Goal: Information Seeking & Learning: Check status

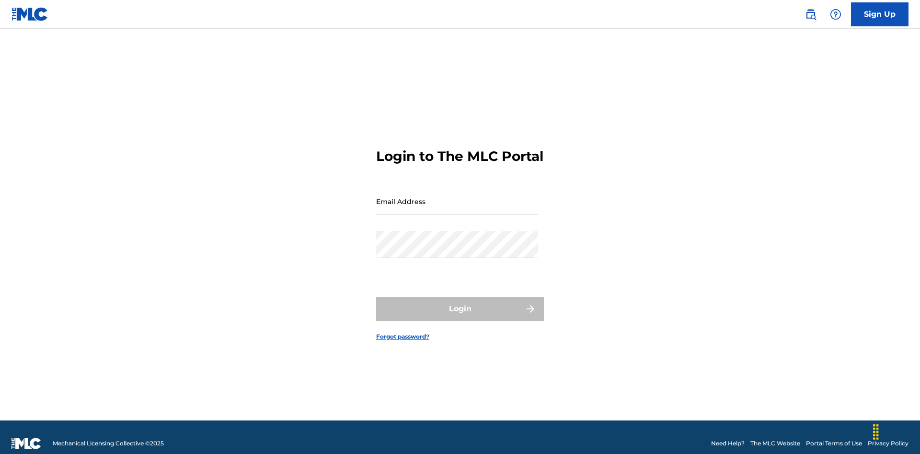
scroll to position [12, 0]
click at [457, 197] on input "Email Address" at bounding box center [457, 201] width 162 height 27
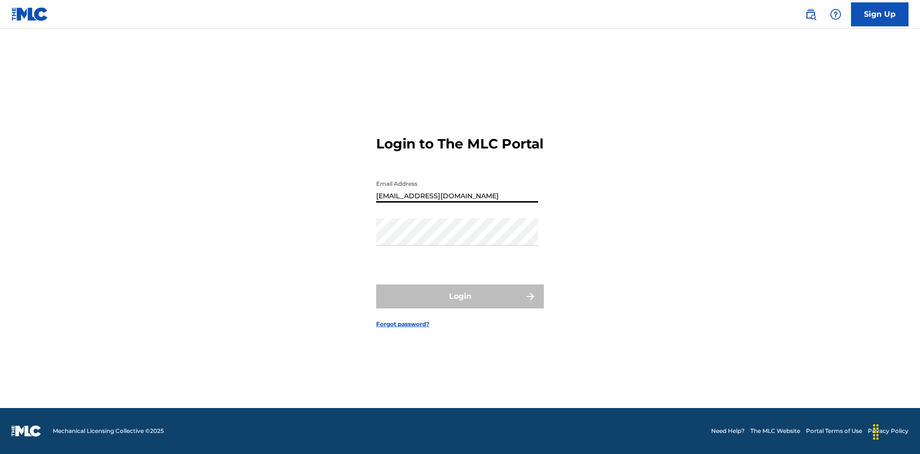
type input "[EMAIL_ADDRESS][DOMAIN_NAME]"
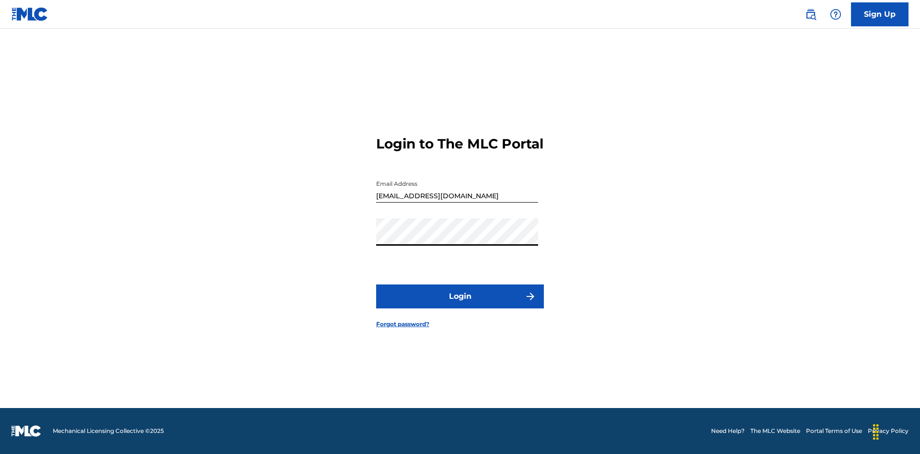
click at [460, 305] on button "Login" at bounding box center [460, 297] width 168 height 24
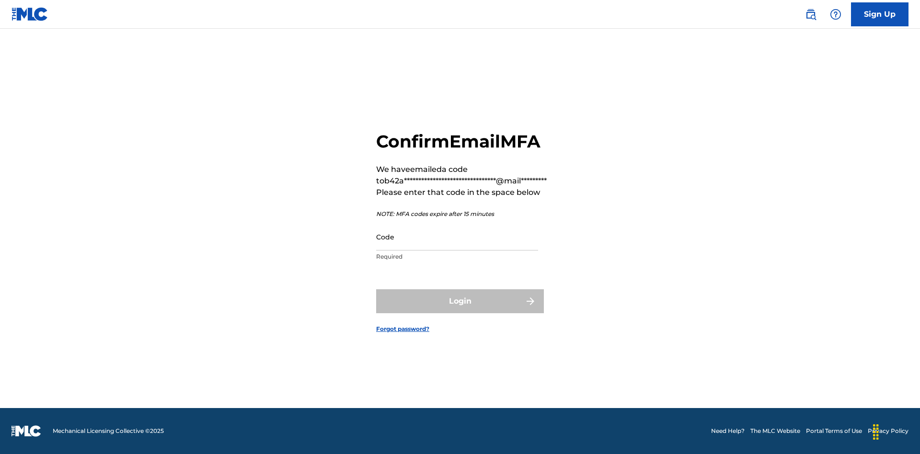
click at [457, 237] on input "Code" at bounding box center [457, 236] width 162 height 27
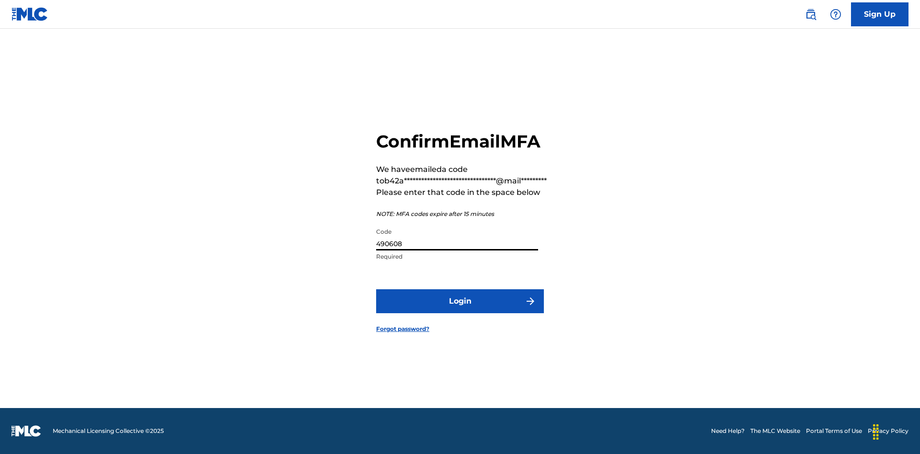
type input "490608"
click at [460, 301] on button "Login" at bounding box center [460, 301] width 168 height 24
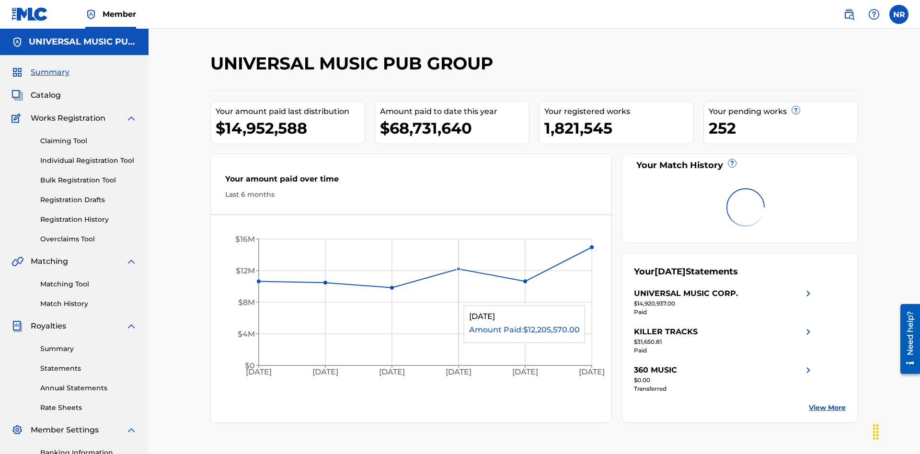
click at [89, 215] on link "Registration History" at bounding box center [88, 220] width 97 height 10
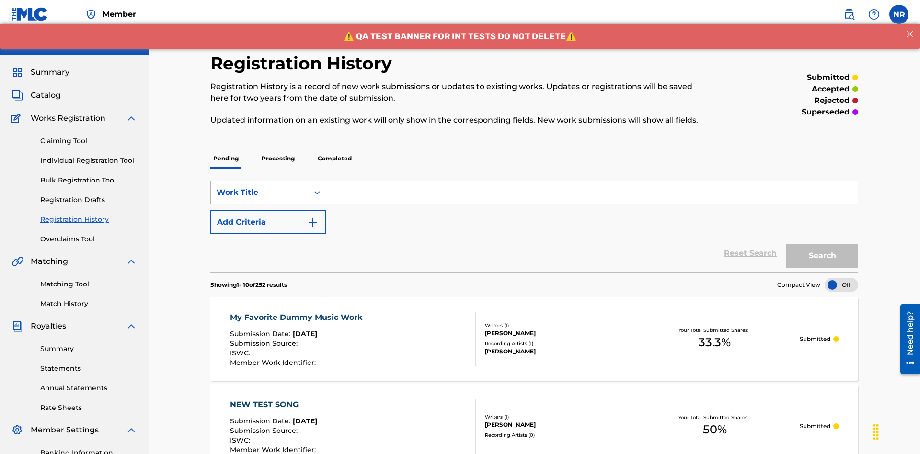
click at [260, 187] on div "Work Title" at bounding box center [260, 192] width 86 height 11
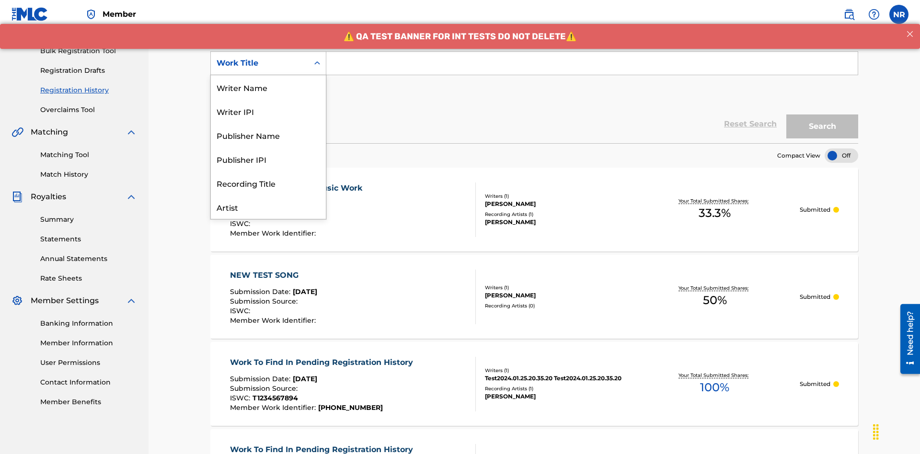
scroll to position [48, 0]
click at [268, 207] on div "Work Title" at bounding box center [268, 207] width 115 height 24
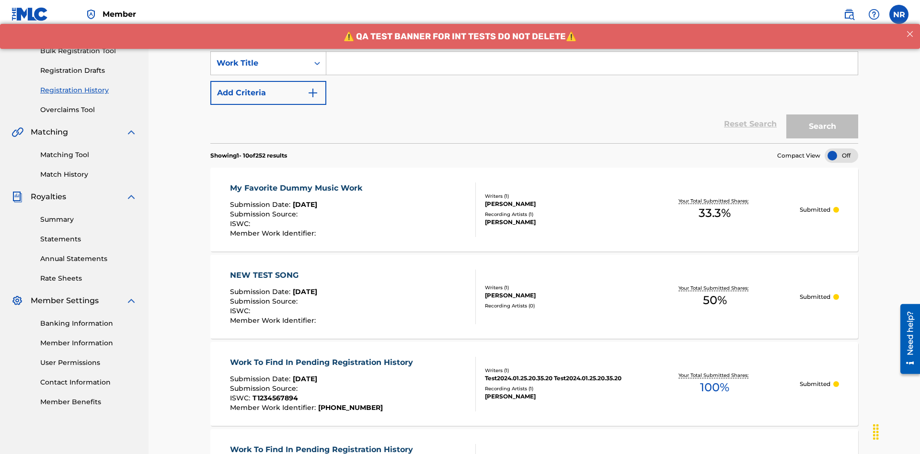
click at [268, 81] on button "Add Criteria" at bounding box center [268, 93] width 116 height 24
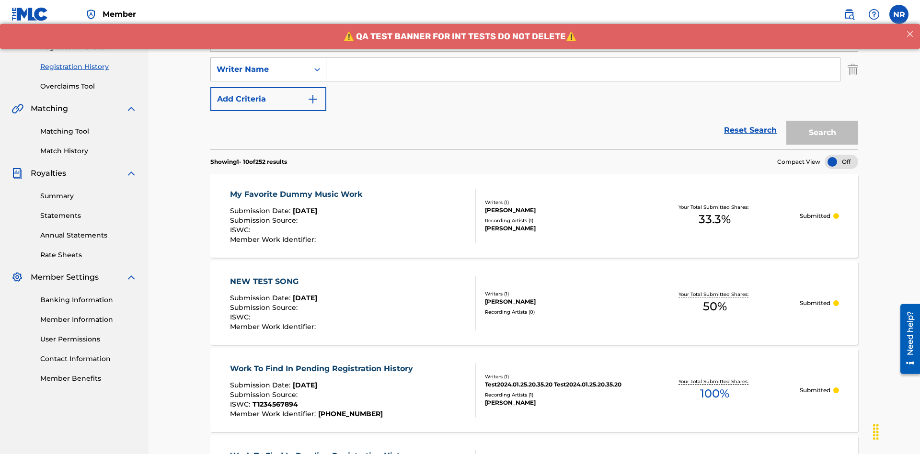
scroll to position [159, 0]
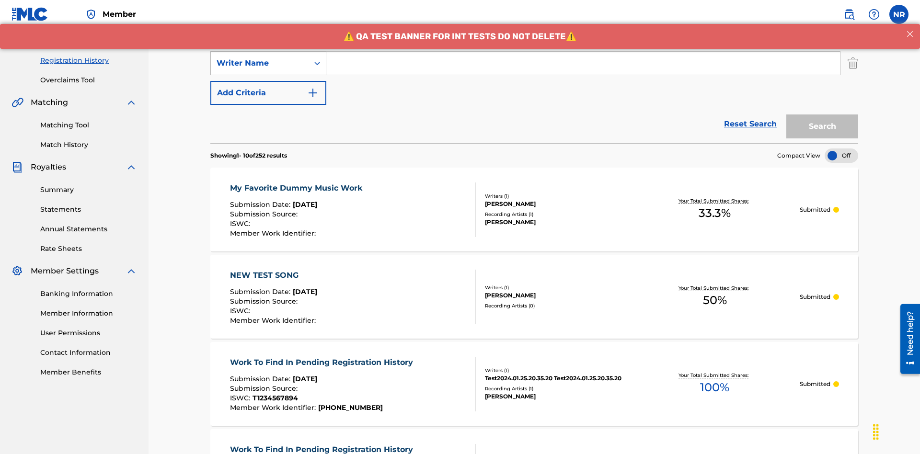
click at [260, 63] on div "Writer Name" at bounding box center [260, 62] width 86 height 11
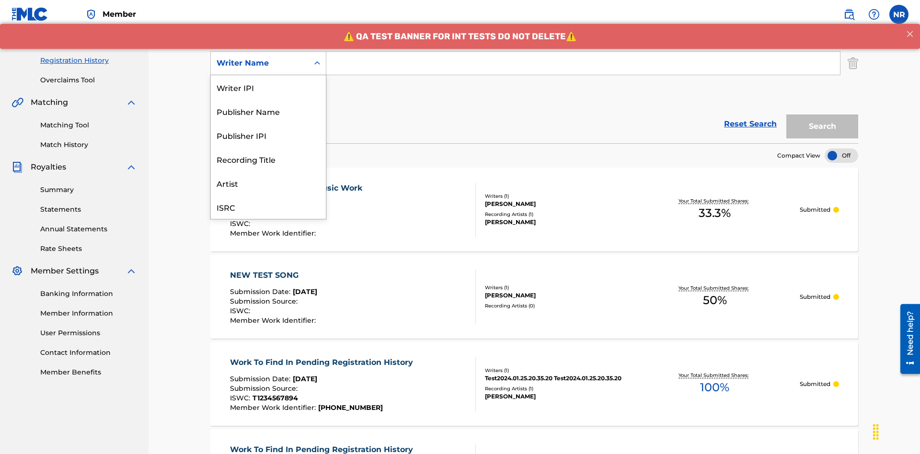
scroll to position [24, 0]
click at [268, 135] on div "Recording Title" at bounding box center [268, 135] width 115 height 24
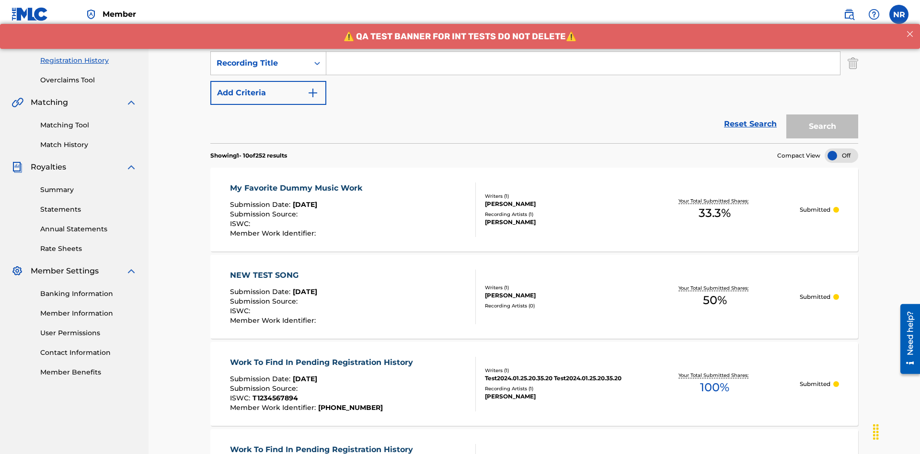
click at [268, 81] on button "Add Criteria" at bounding box center [268, 93] width 116 height 24
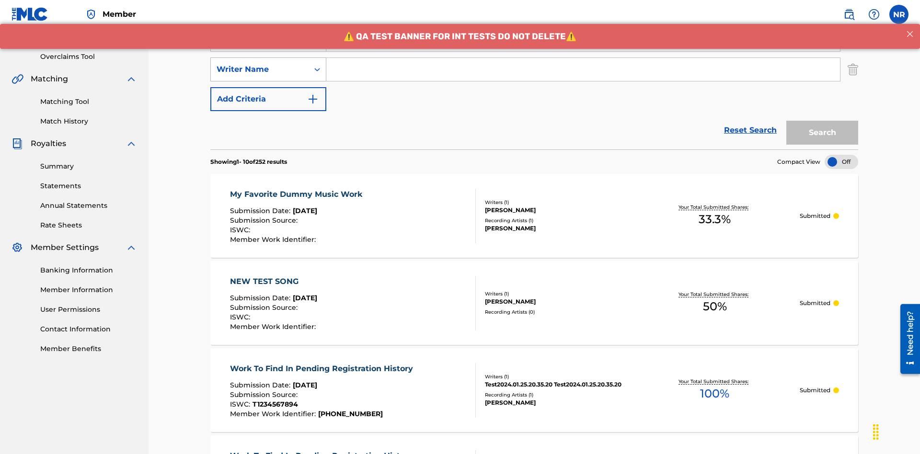
click at [260, 64] on div "Writer Name" at bounding box center [260, 69] width 86 height 11
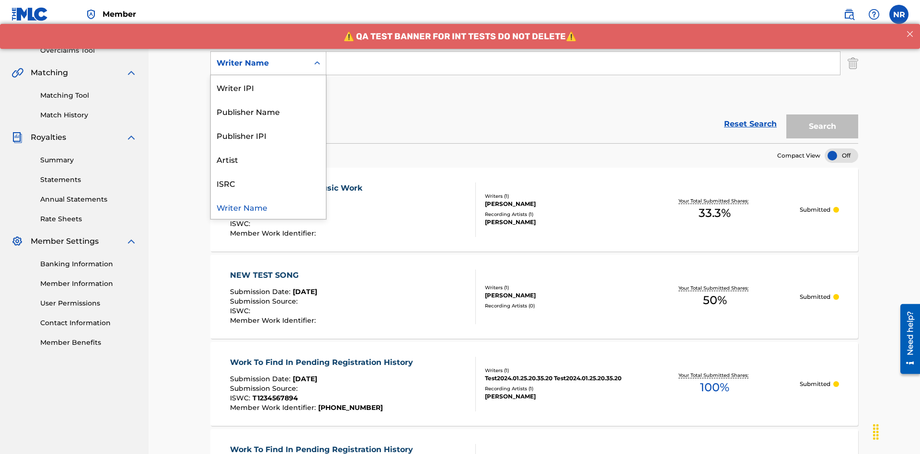
click at [268, 183] on div "ISRC" at bounding box center [268, 183] width 115 height 24
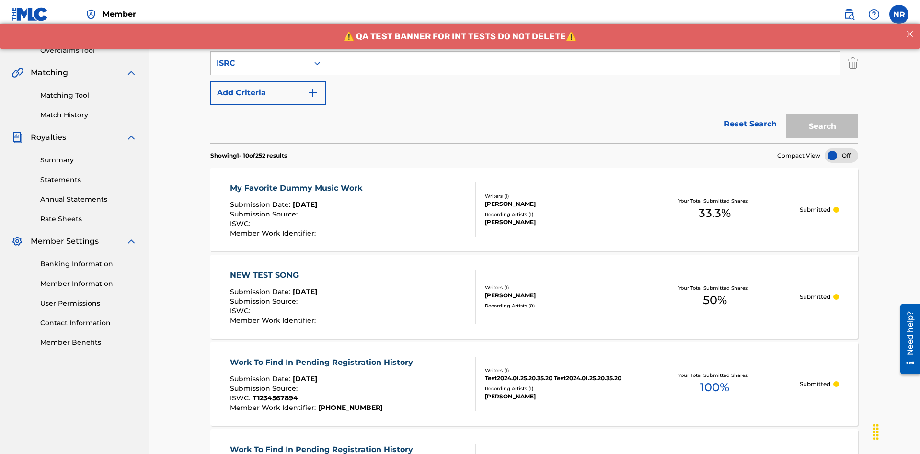
click at [268, 81] on button "Add Criteria" at bounding box center [268, 93] width 116 height 24
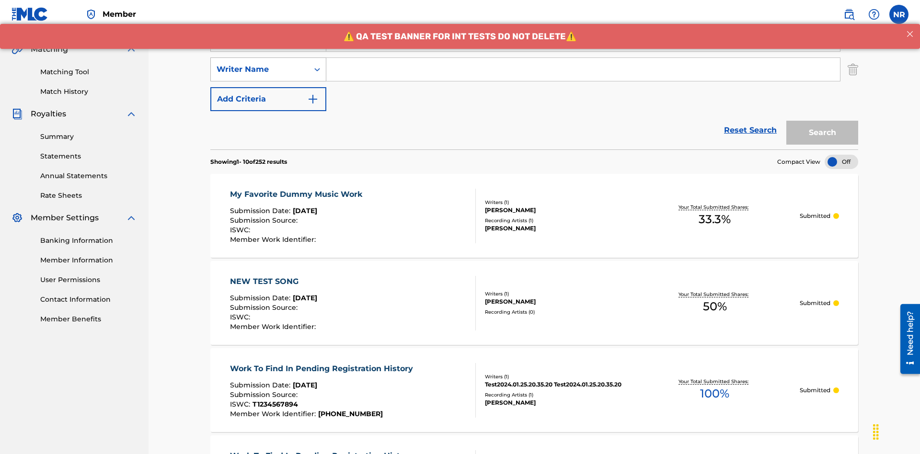
click at [260, 64] on div "Writer Name" at bounding box center [260, 69] width 86 height 11
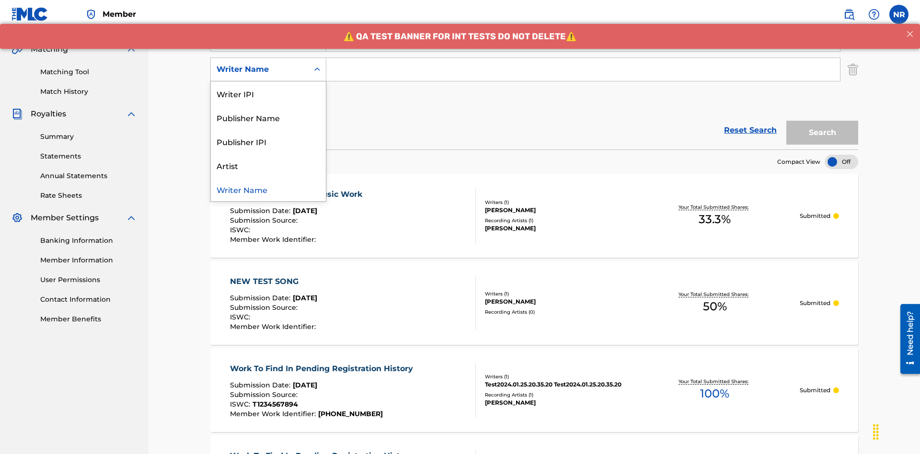
scroll to position [218, 0]
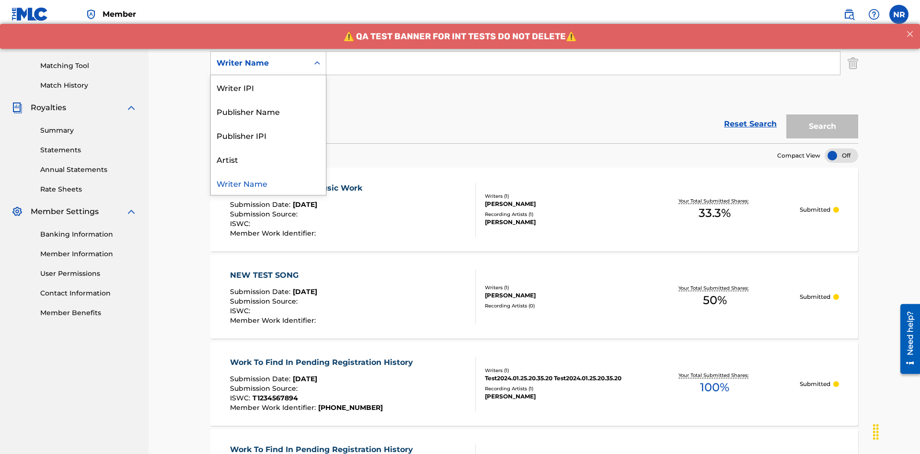
click at [268, 183] on div "Writer Name" at bounding box center [268, 183] width 115 height 24
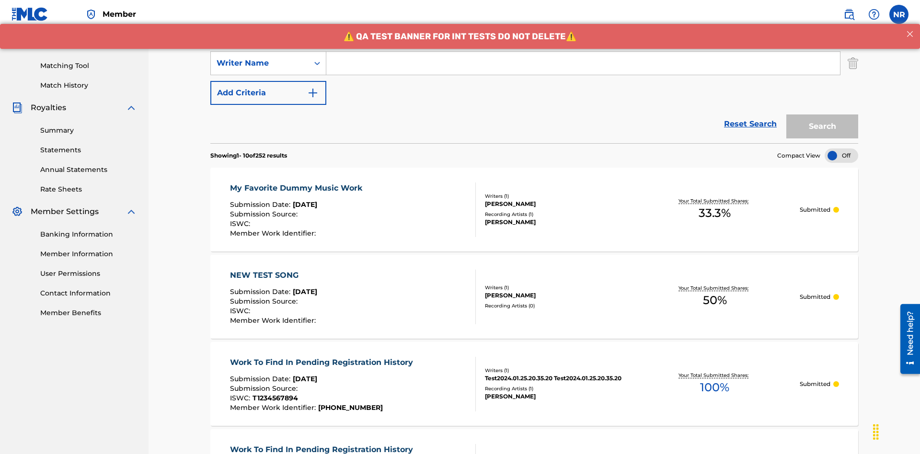
click at [268, 81] on button "Add Criteria" at bounding box center [268, 93] width 116 height 24
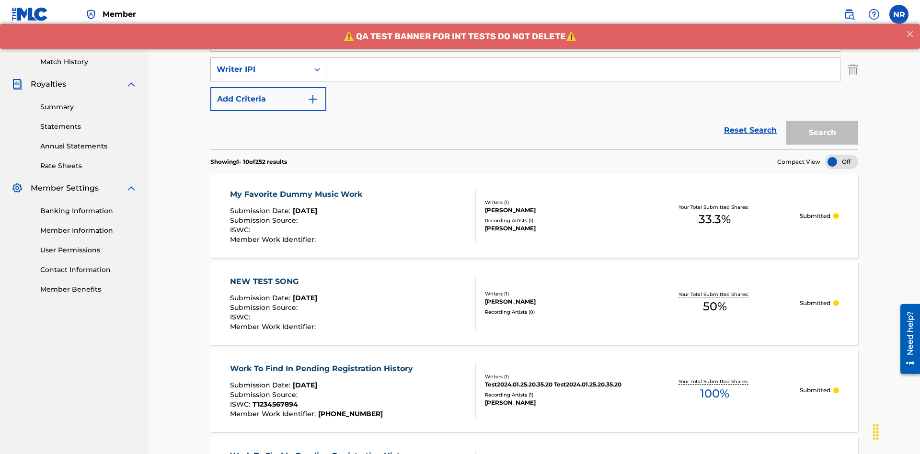
click at [260, 64] on div "Writer IPI" at bounding box center [260, 69] width 86 height 11
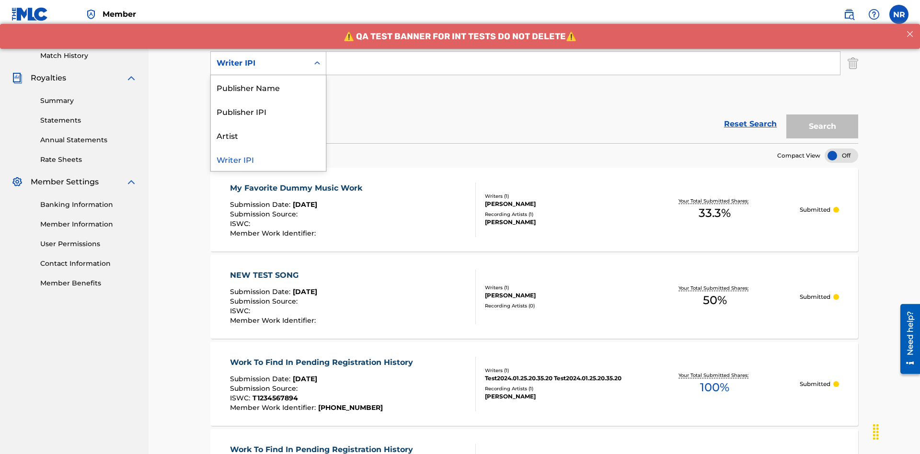
click at [268, 87] on div "Publisher Name" at bounding box center [268, 87] width 115 height 24
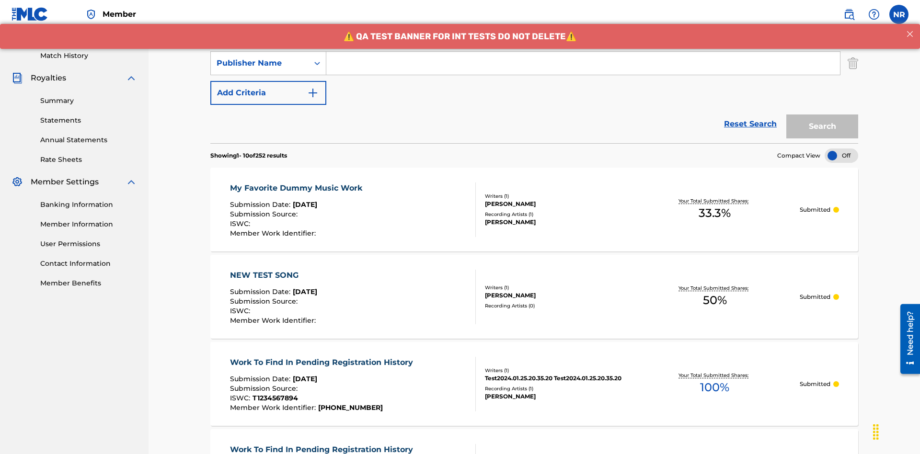
click at [268, 81] on button "Add Criteria" at bounding box center [268, 93] width 116 height 24
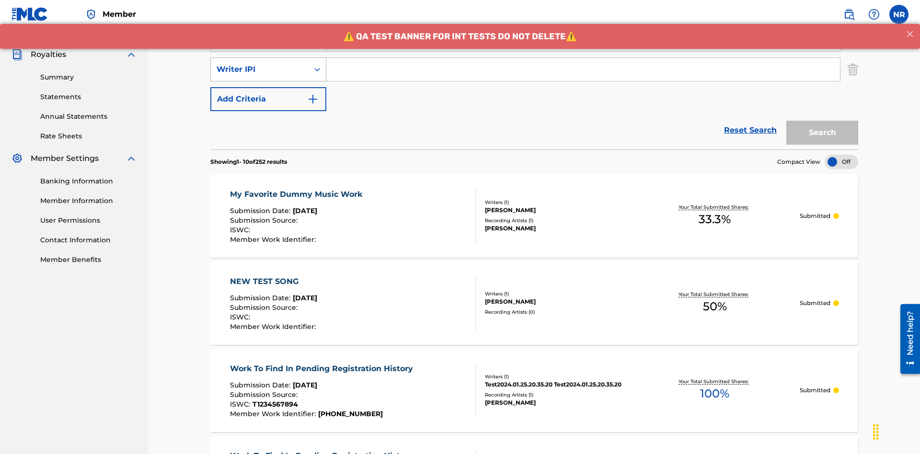
click at [260, 64] on div "Writer IPI" at bounding box center [260, 69] width 86 height 11
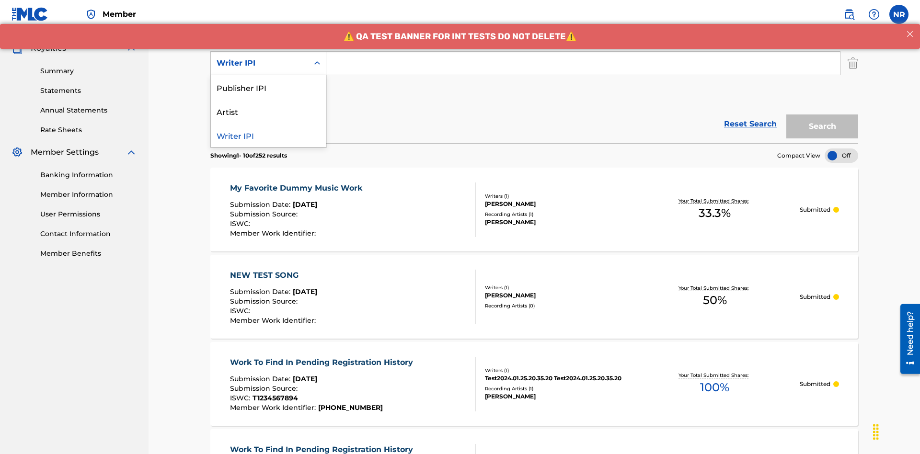
click at [268, 87] on div "Publisher IPI" at bounding box center [268, 87] width 115 height 24
click at [268, 81] on button "Add Criteria" at bounding box center [268, 93] width 116 height 24
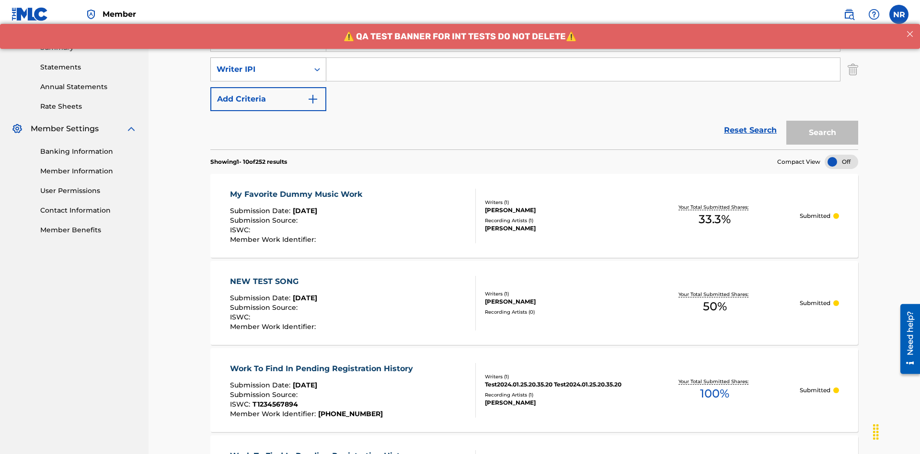
click at [260, 64] on div "Writer IPI" at bounding box center [260, 69] width 86 height 11
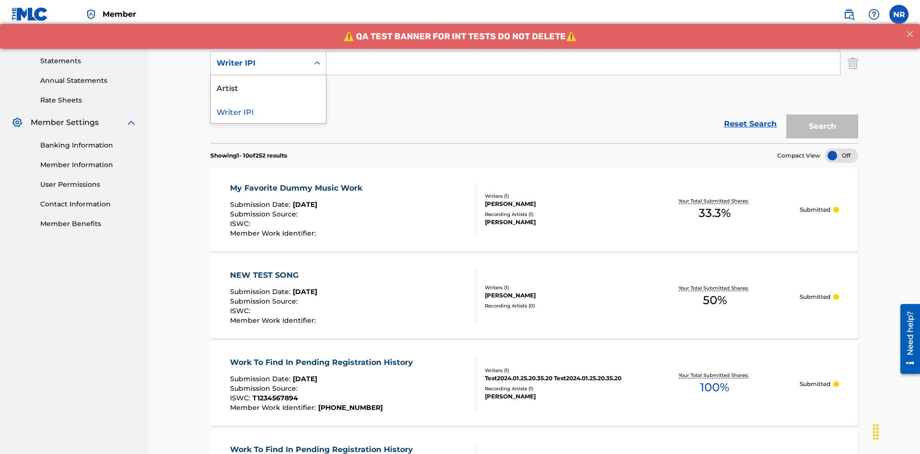
click at [268, 87] on div "Artist" at bounding box center [268, 87] width 115 height 24
click at [268, 81] on button "Add Criteria" at bounding box center [268, 93] width 116 height 24
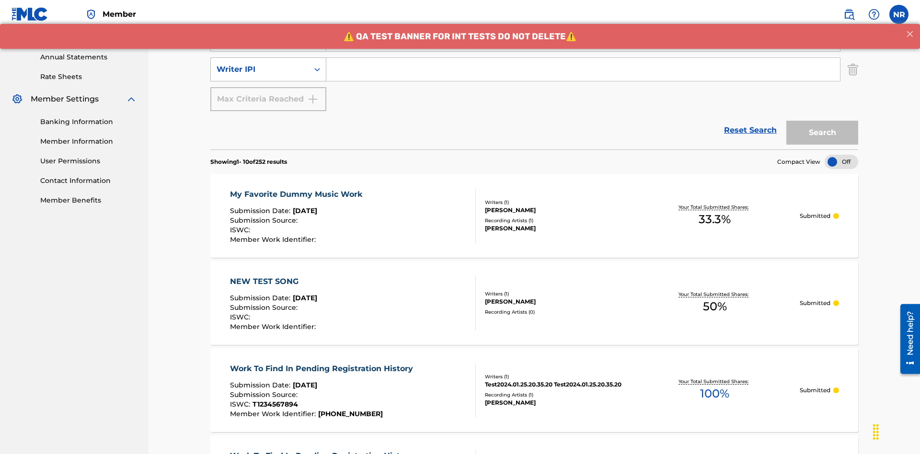
click at [260, 64] on div "Writer IPI" at bounding box center [260, 69] width 86 height 11
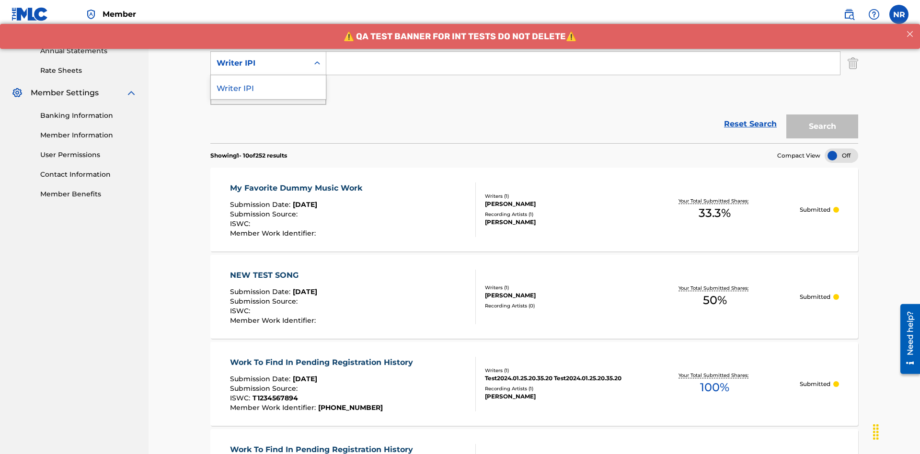
click at [268, 87] on div "Writer IPI" at bounding box center [268, 87] width 115 height 24
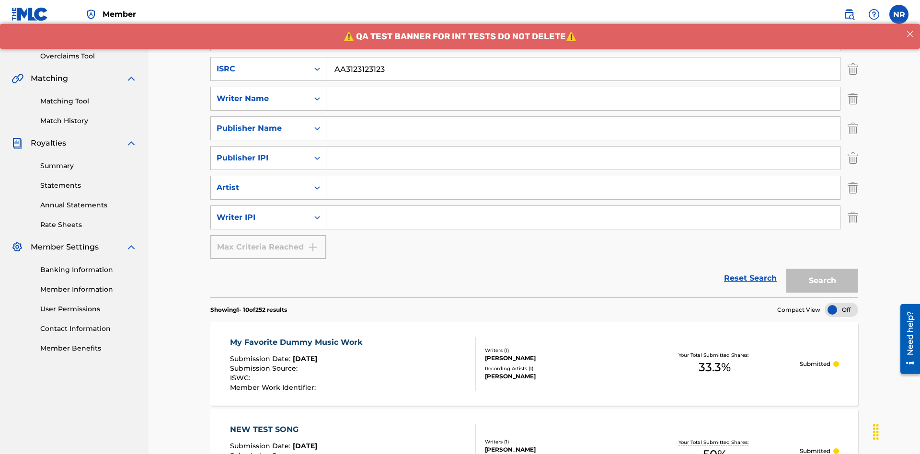
type input "AA3123123123"
click at [592, 21] on input "Search Form" at bounding box center [591, 9] width 531 height 23
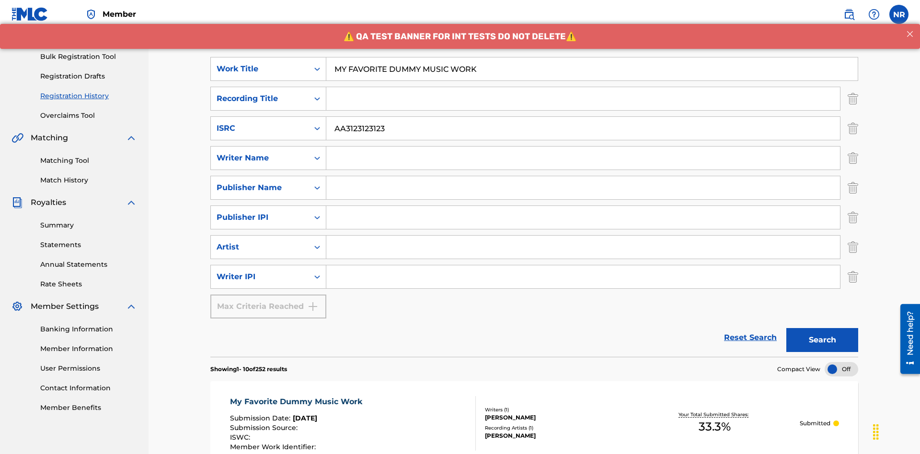
type input "MY FAVORITE DUMMY MUSIC WORK"
click at [583, 147] on input "Search Form" at bounding box center [583, 158] width 514 height 23
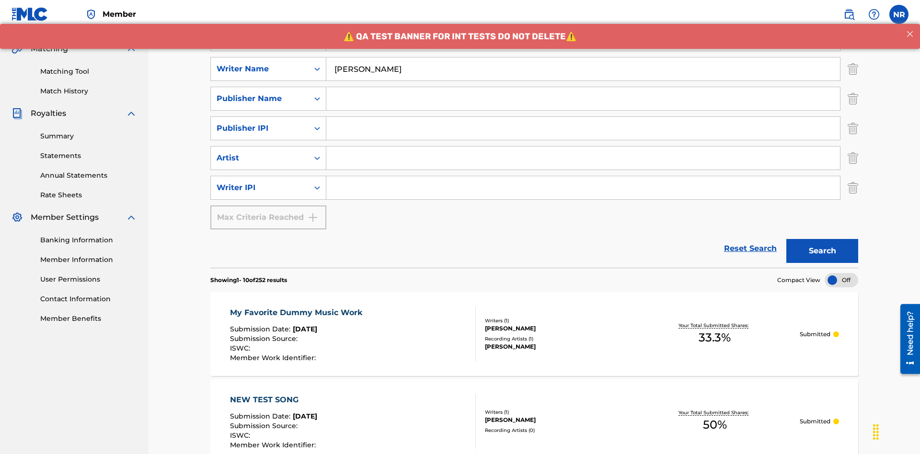
type input "[PERSON_NAME]"
click at [583, 176] on input "Search Form" at bounding box center [583, 187] width 514 height 23
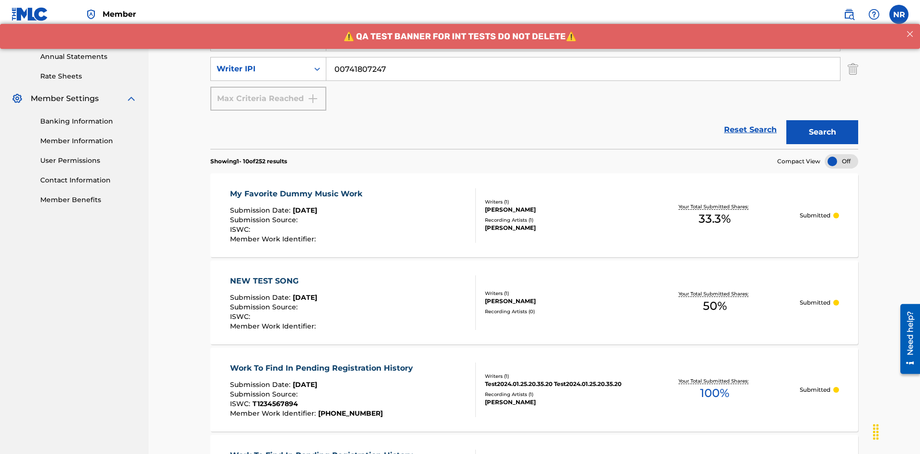
type input "00741807247"
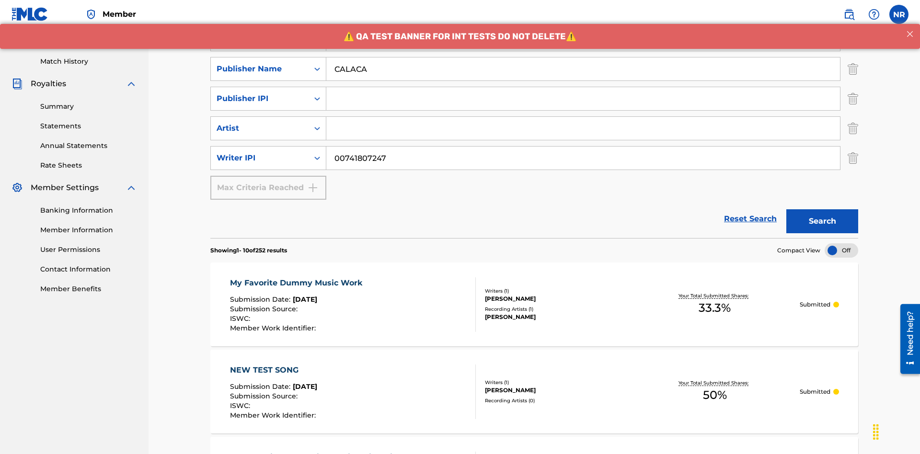
type input "CALACA"
click at [583, 87] on input "Search Form" at bounding box center [583, 98] width 514 height 23
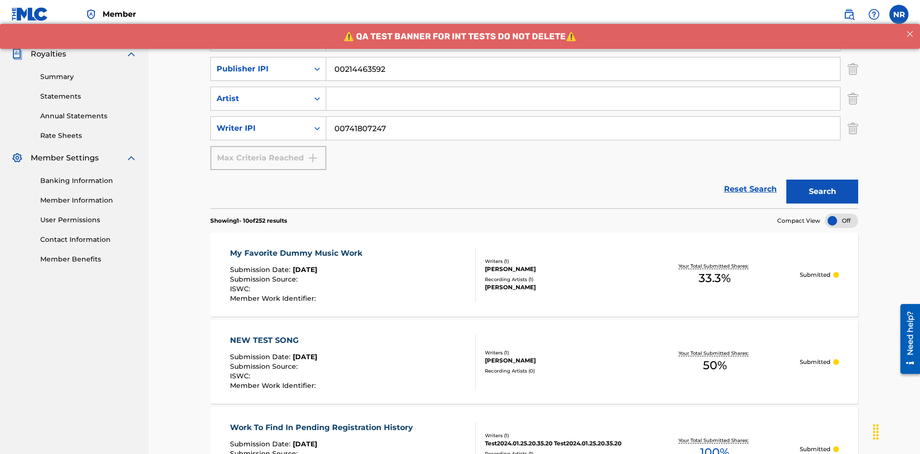
type input "00214463592"
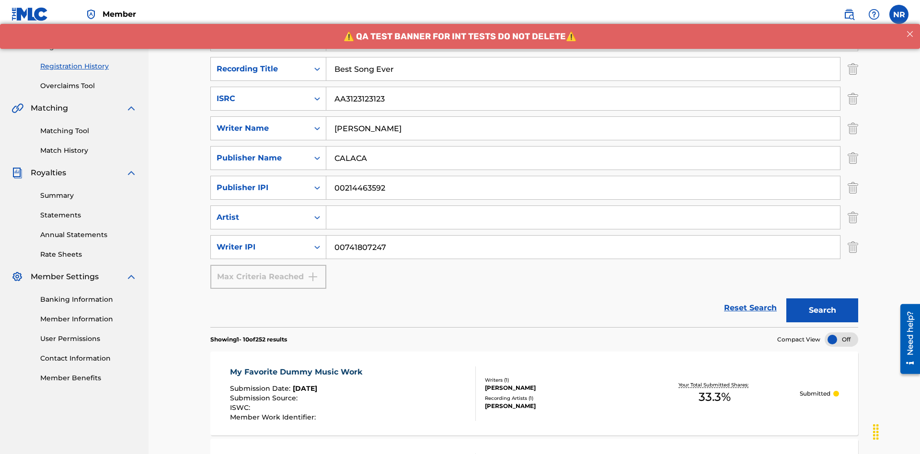
type input "Best Song Ever"
click at [583, 206] on input "Search Form" at bounding box center [583, 217] width 514 height 23
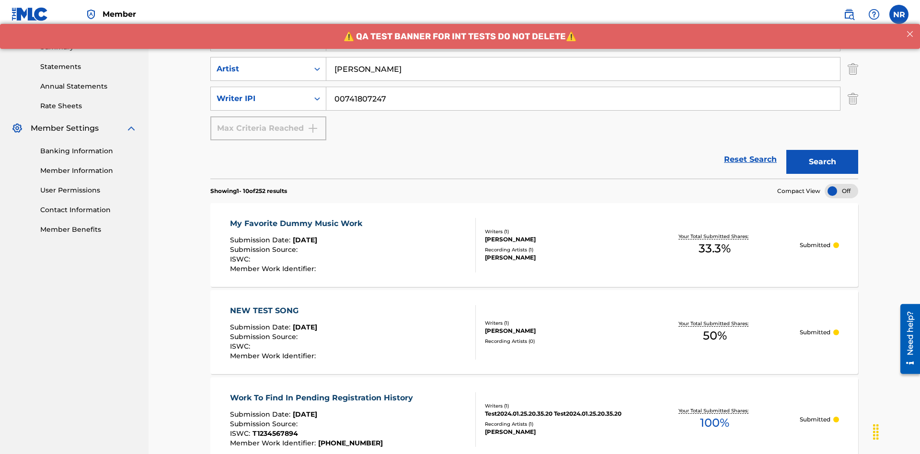
type input "[PERSON_NAME]"
click at [822, 150] on button "Search" at bounding box center [822, 162] width 72 height 24
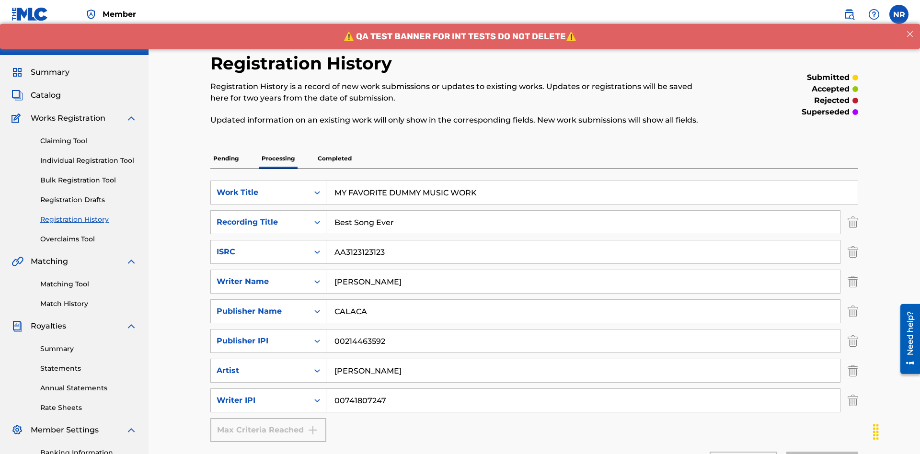
scroll to position [22, 0]
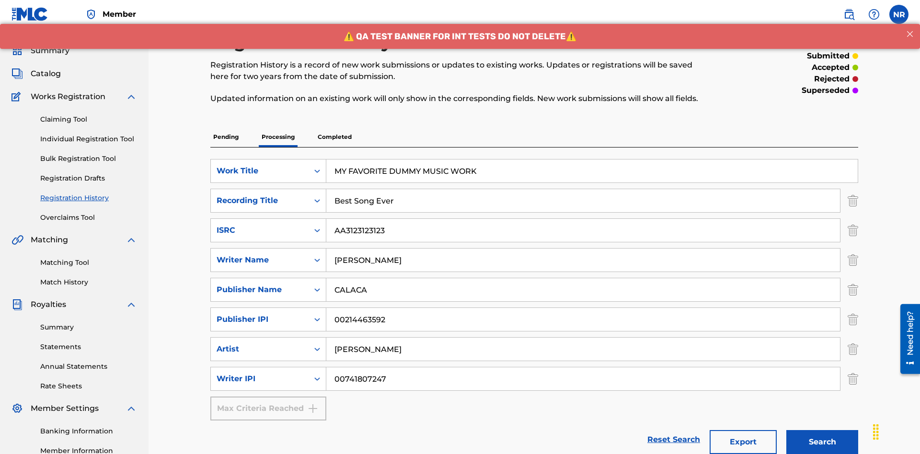
click at [822, 442] on button "Search" at bounding box center [822, 442] width 72 height 24
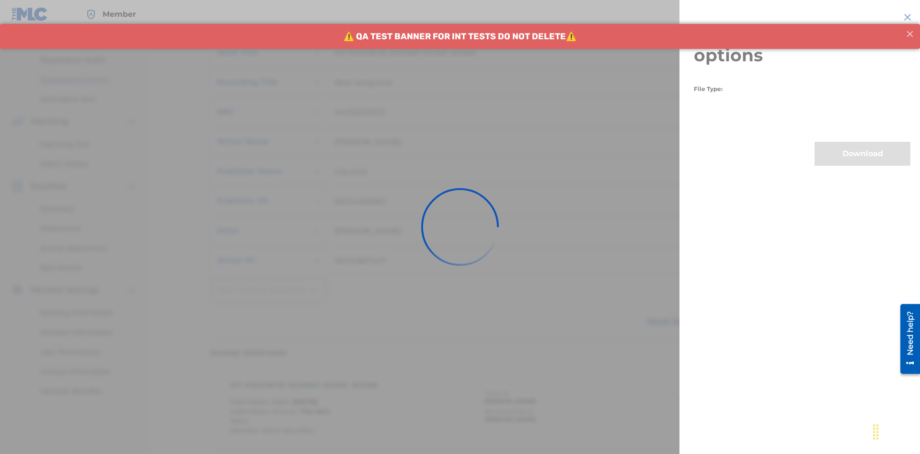
scroll to position [394, 0]
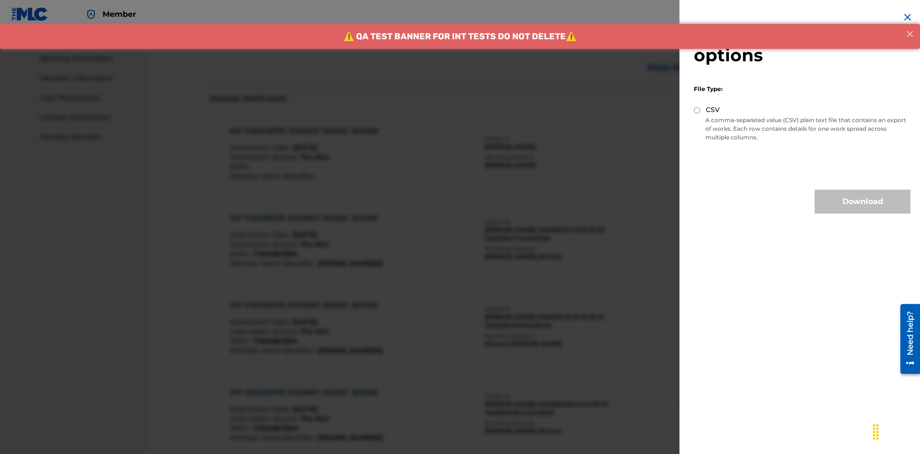
click at [697, 110] on input "CSV" at bounding box center [697, 110] width 6 height 6
radio input "true"
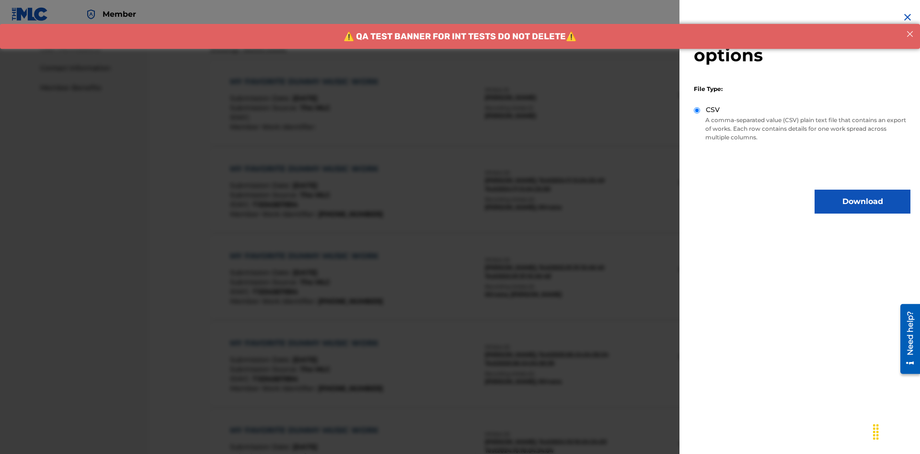
click at [862, 202] on button "Download" at bounding box center [862, 202] width 96 height 24
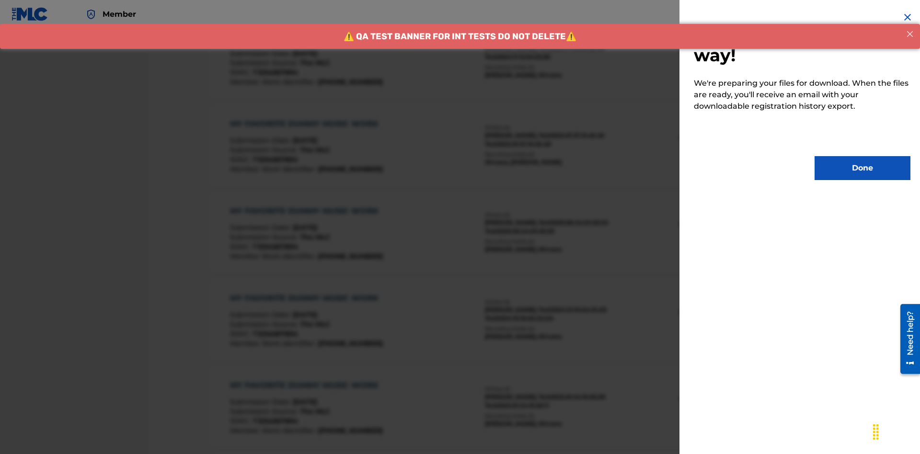
click at [862, 168] on button "Done" at bounding box center [862, 168] width 96 height 24
